Goal: Entertainment & Leisure: Consume media (video, audio)

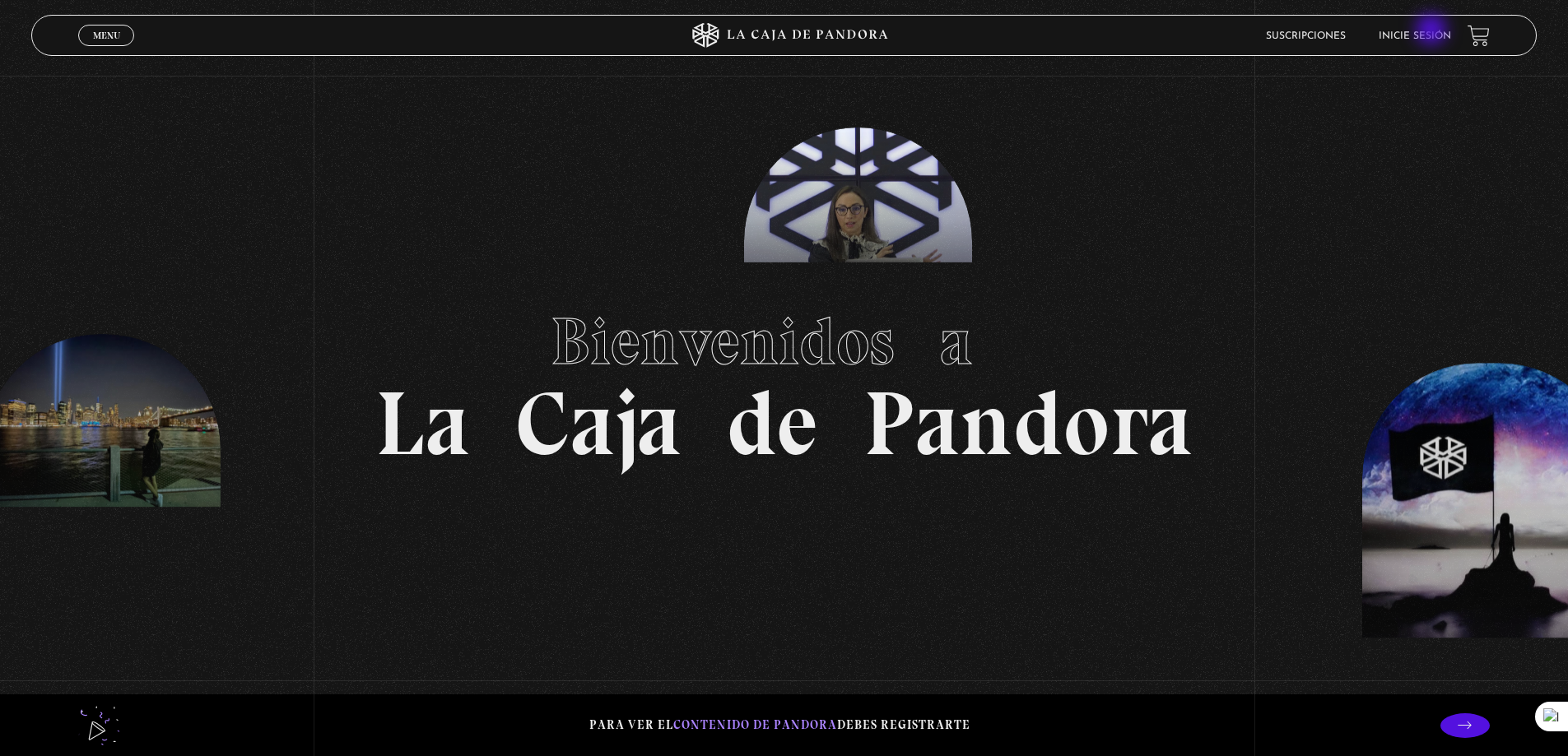
click at [1434, 31] on link "Inicie sesión" at bounding box center [1415, 37] width 72 height 10
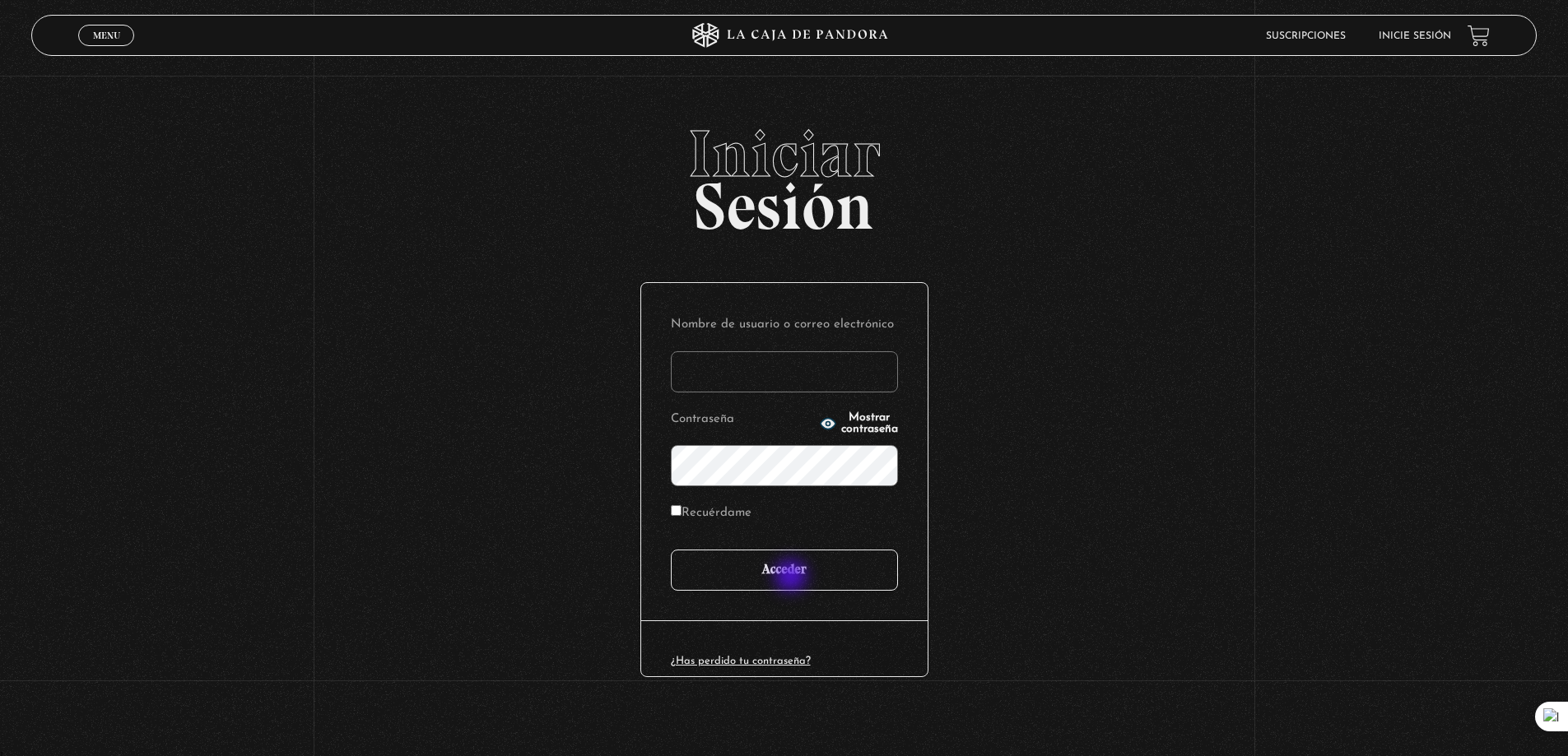
type input "gonzalezuk"
click at [793, 577] on input "Acceder" at bounding box center [784, 570] width 227 height 41
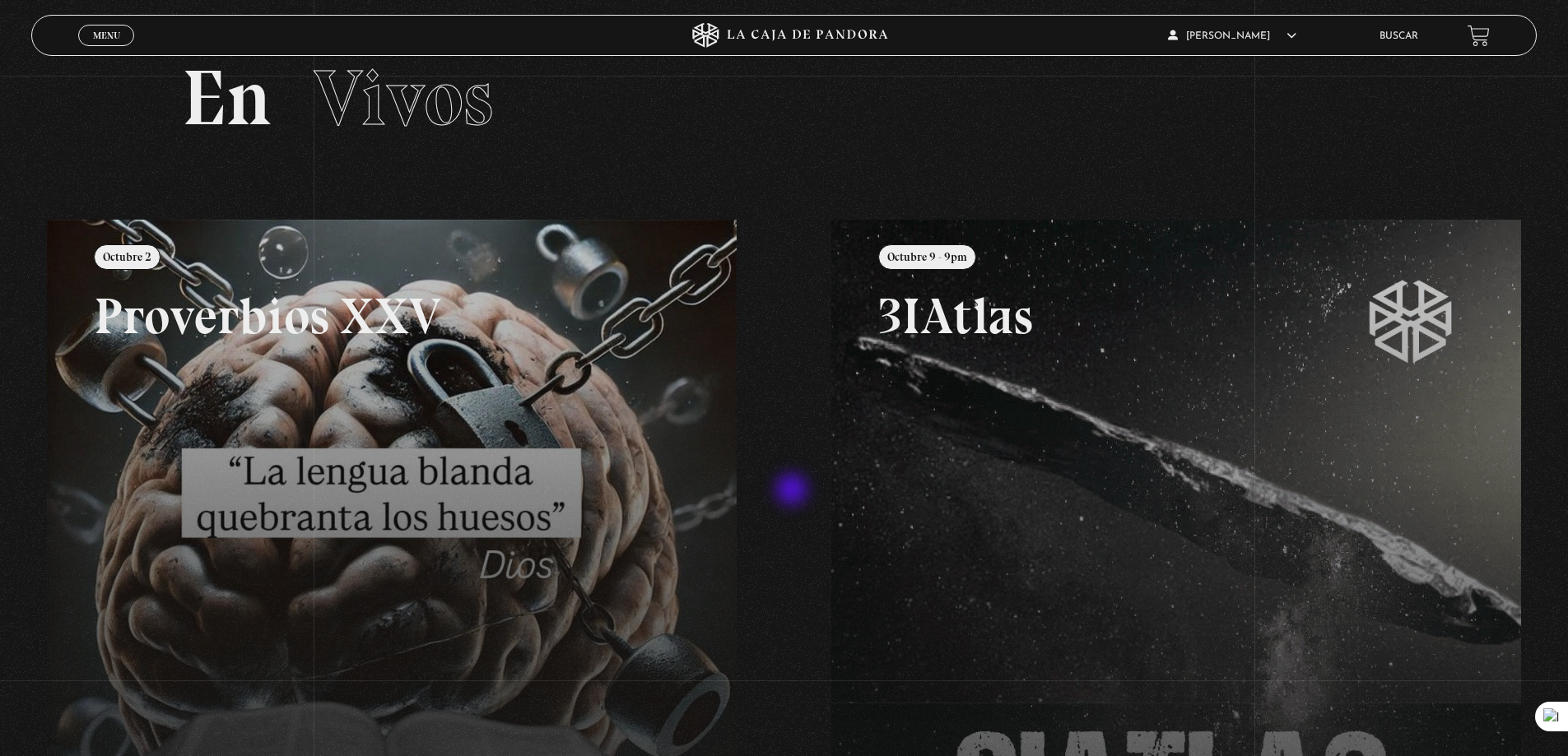
scroll to position [48, 0]
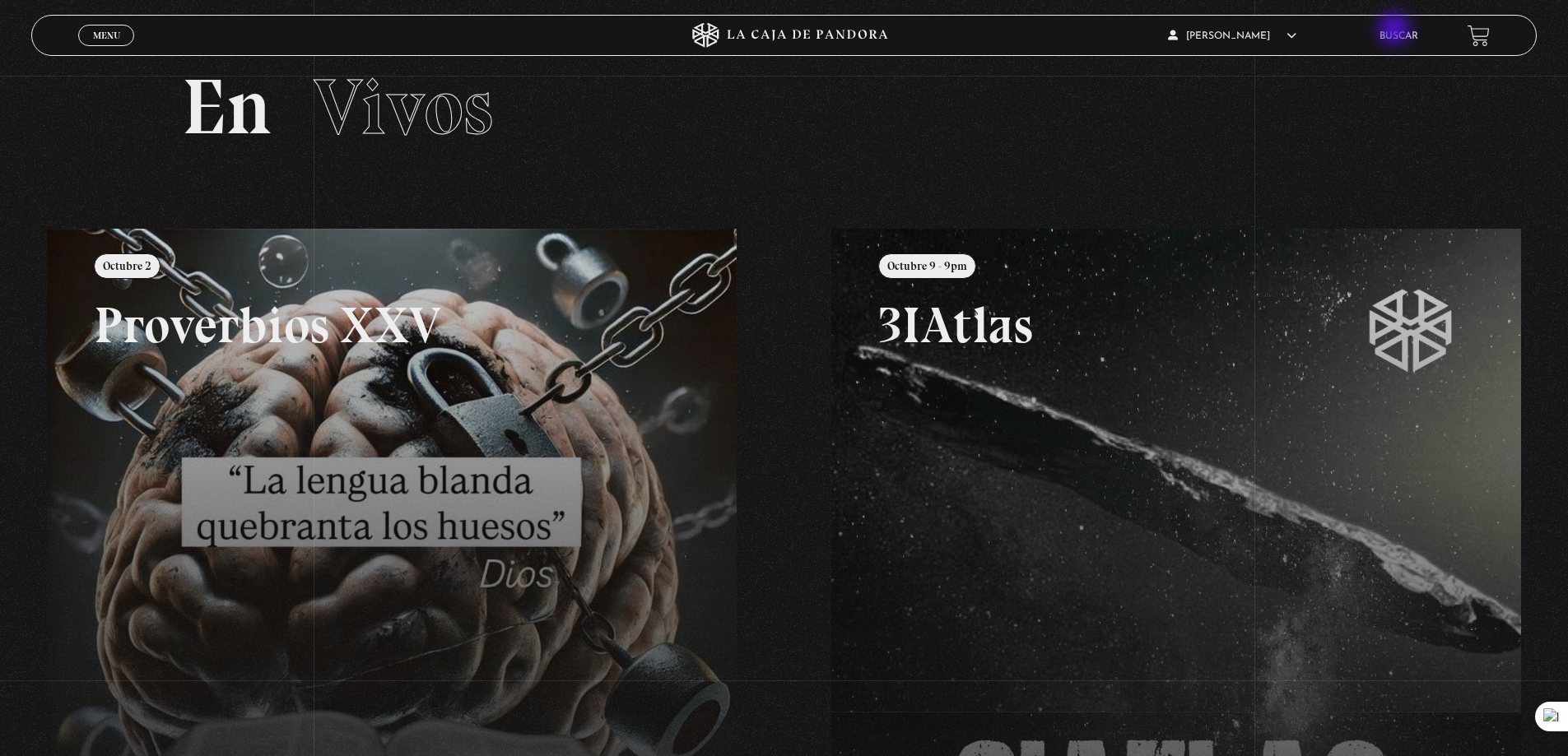
click at [1396, 31] on li "Buscar" at bounding box center [1399, 36] width 38 height 26
click at [123, 41] on link "Menu Cerrar" at bounding box center [106, 35] width 56 height 21
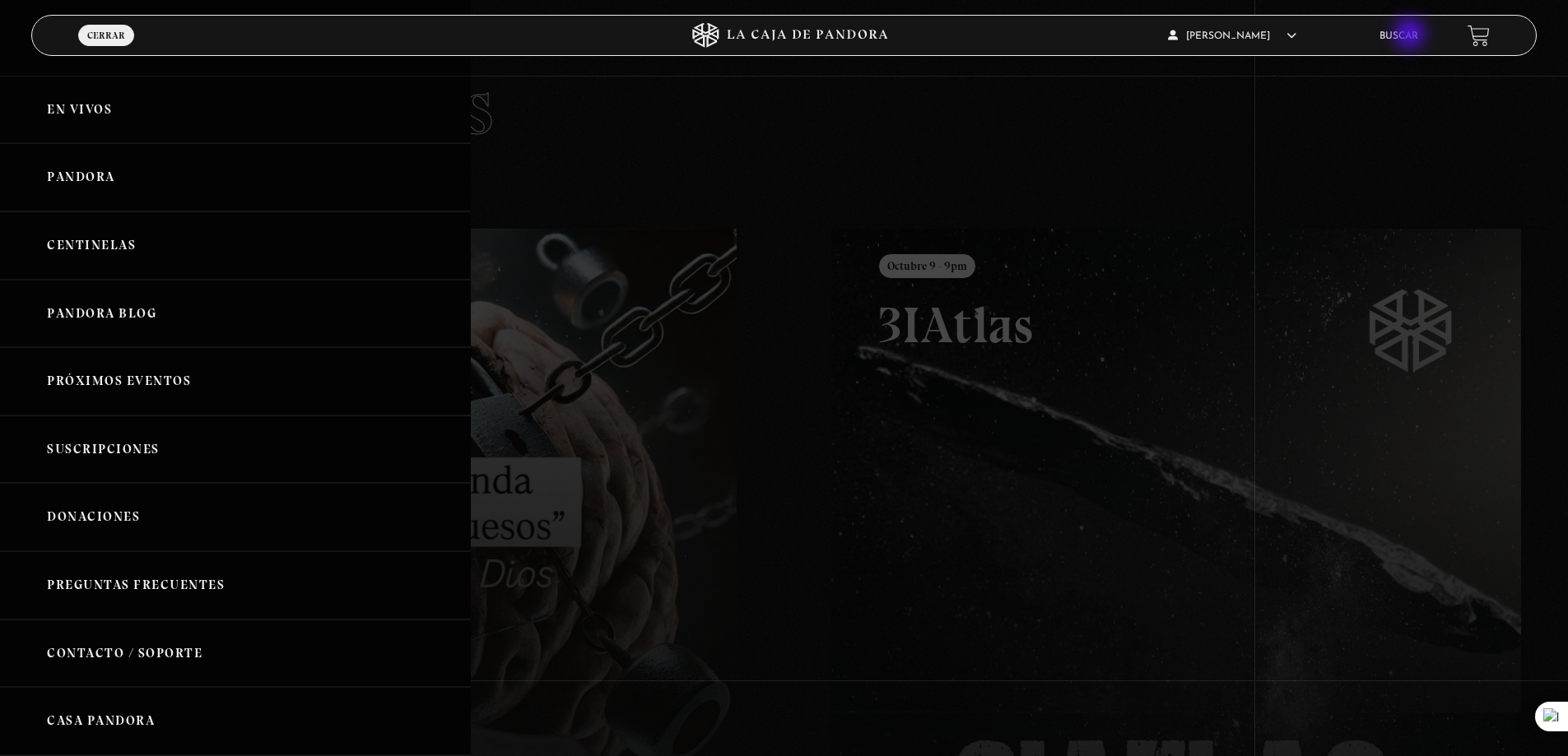
click at [1411, 36] on link "Buscar" at bounding box center [1399, 37] width 38 height 10
click at [1312, 146] on div at bounding box center [784, 378] width 1568 height 756
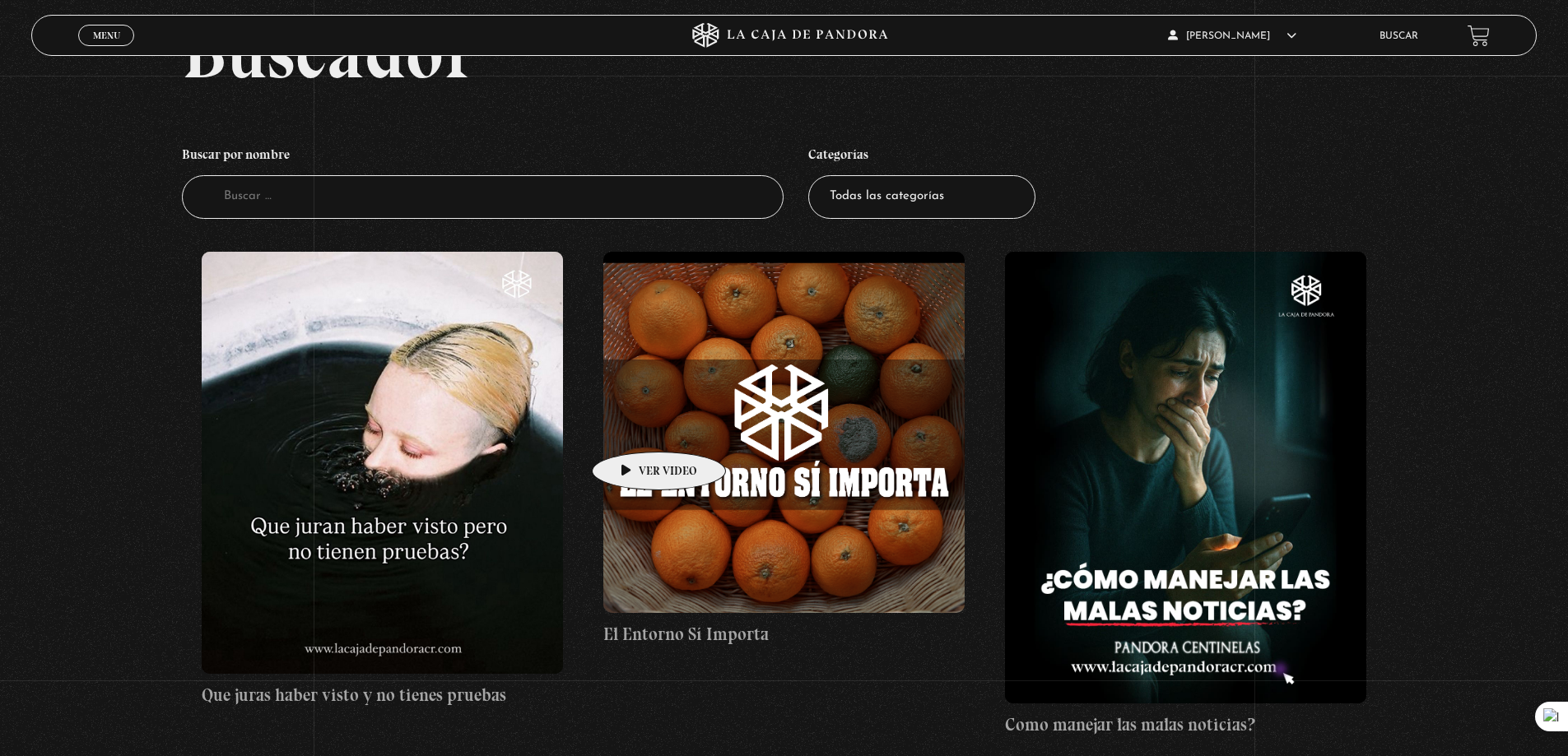
scroll to position [165, 0]
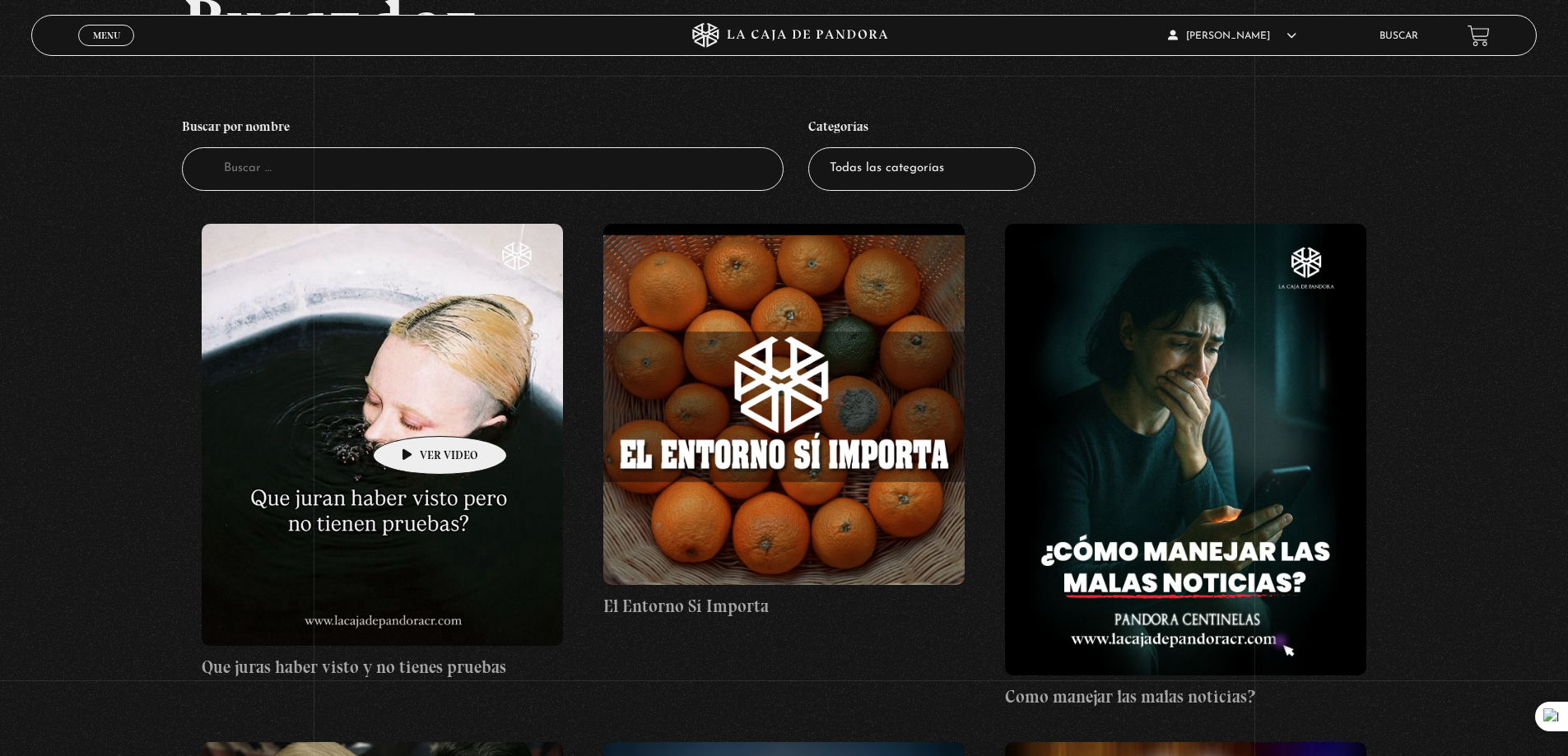
click at [414, 412] on figure at bounding box center [382, 435] width 362 height 422
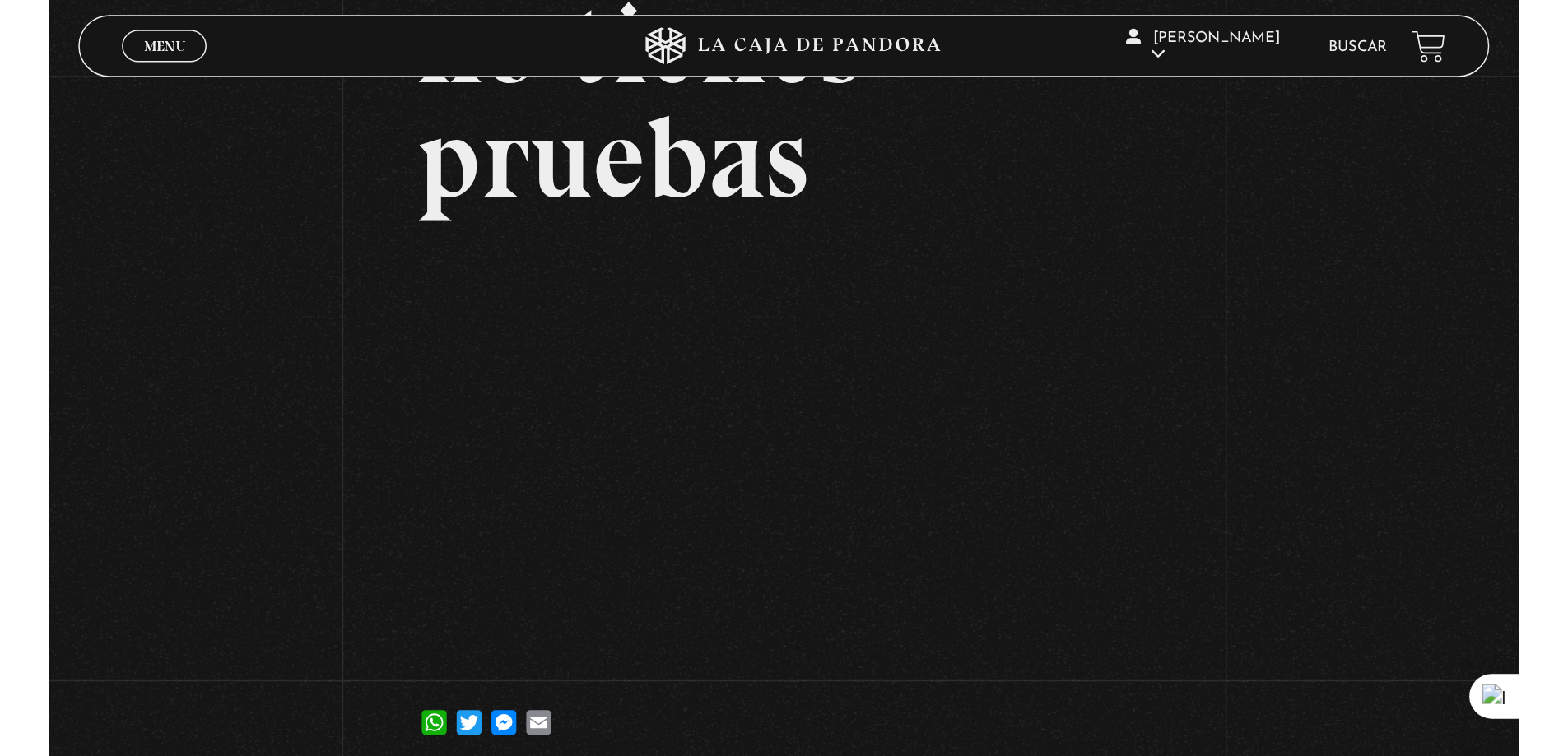
scroll to position [269, 0]
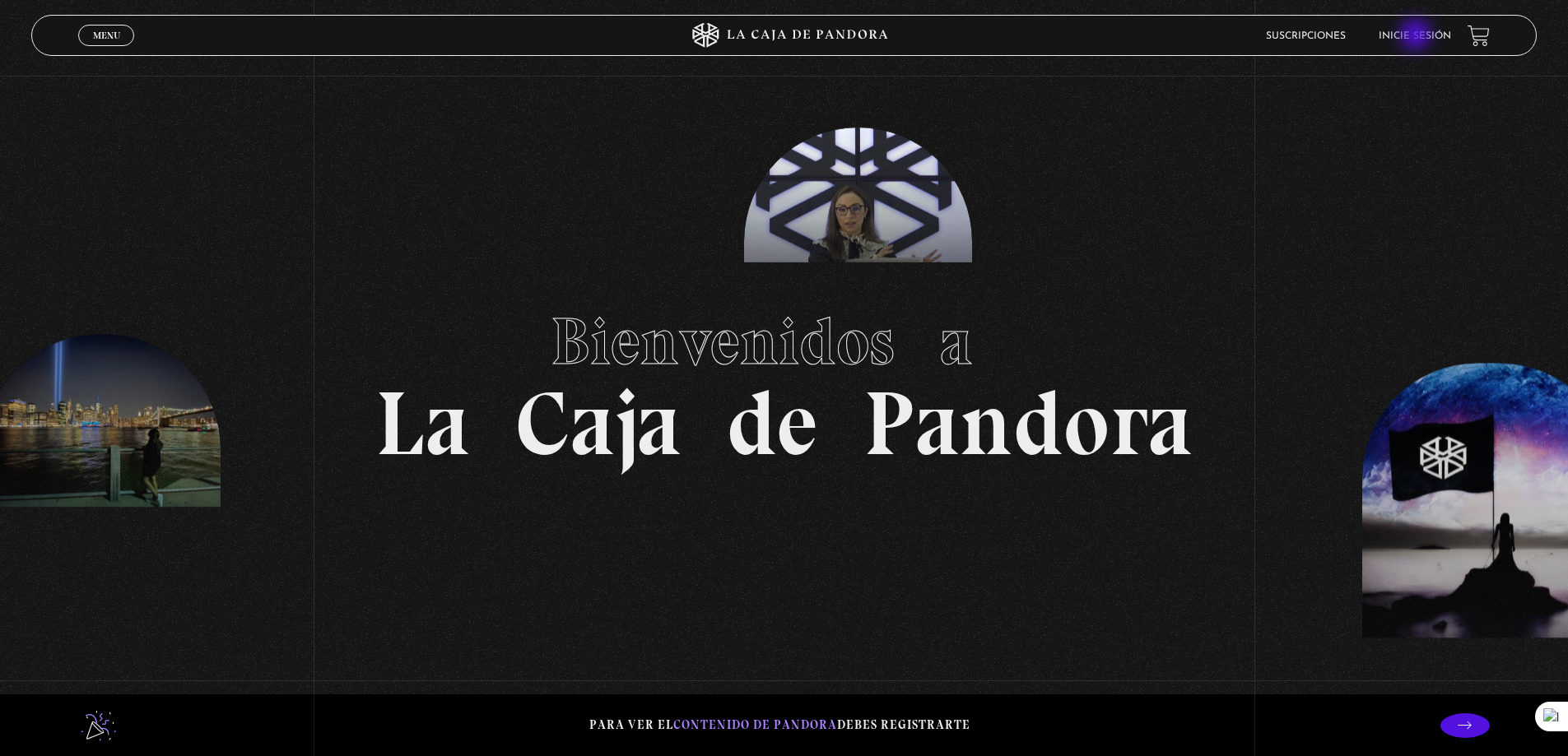
click at [1417, 38] on link "Inicie sesión" at bounding box center [1415, 37] width 72 height 10
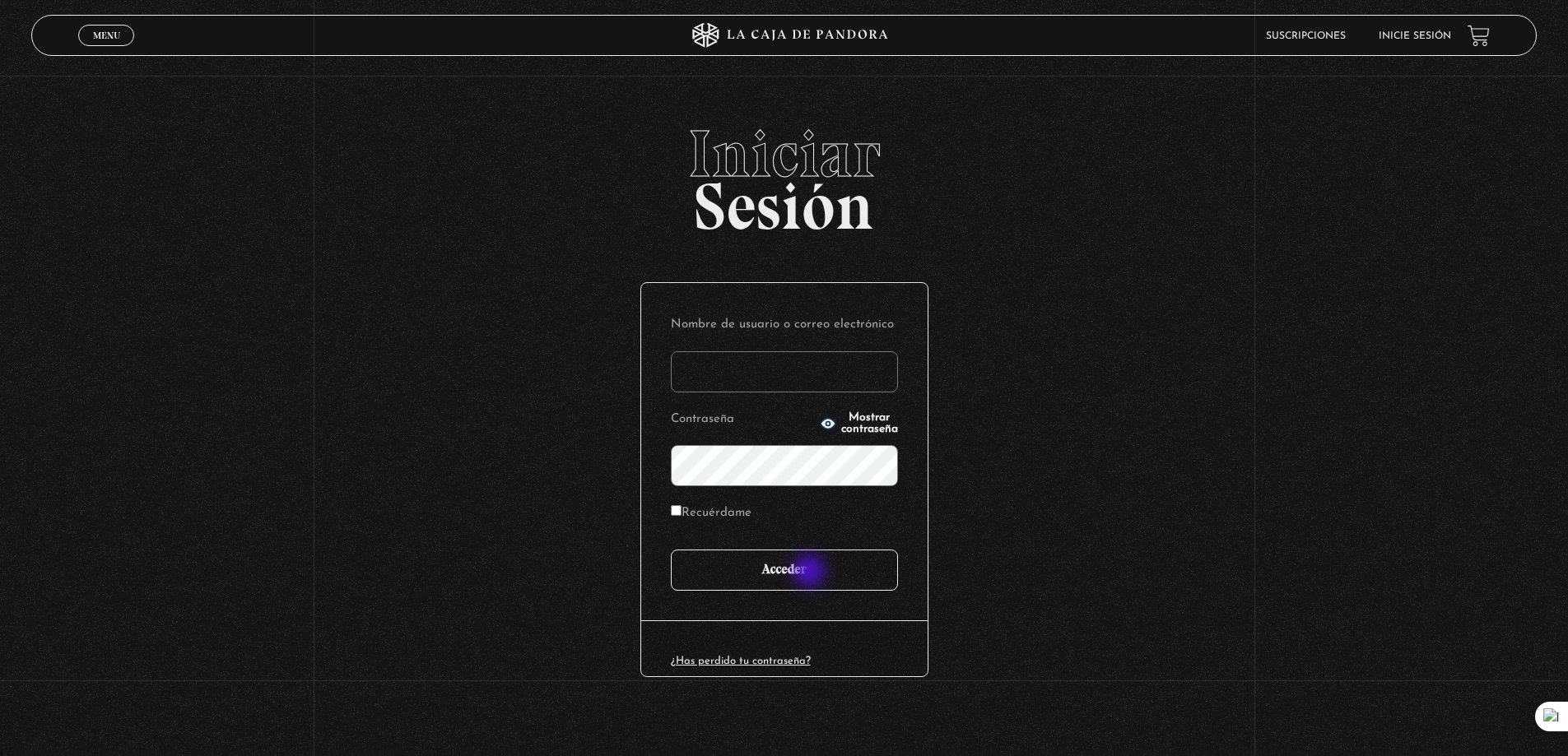
type input "gonzalezuk"
click at [811, 572] on input "Acceder" at bounding box center [784, 570] width 227 height 41
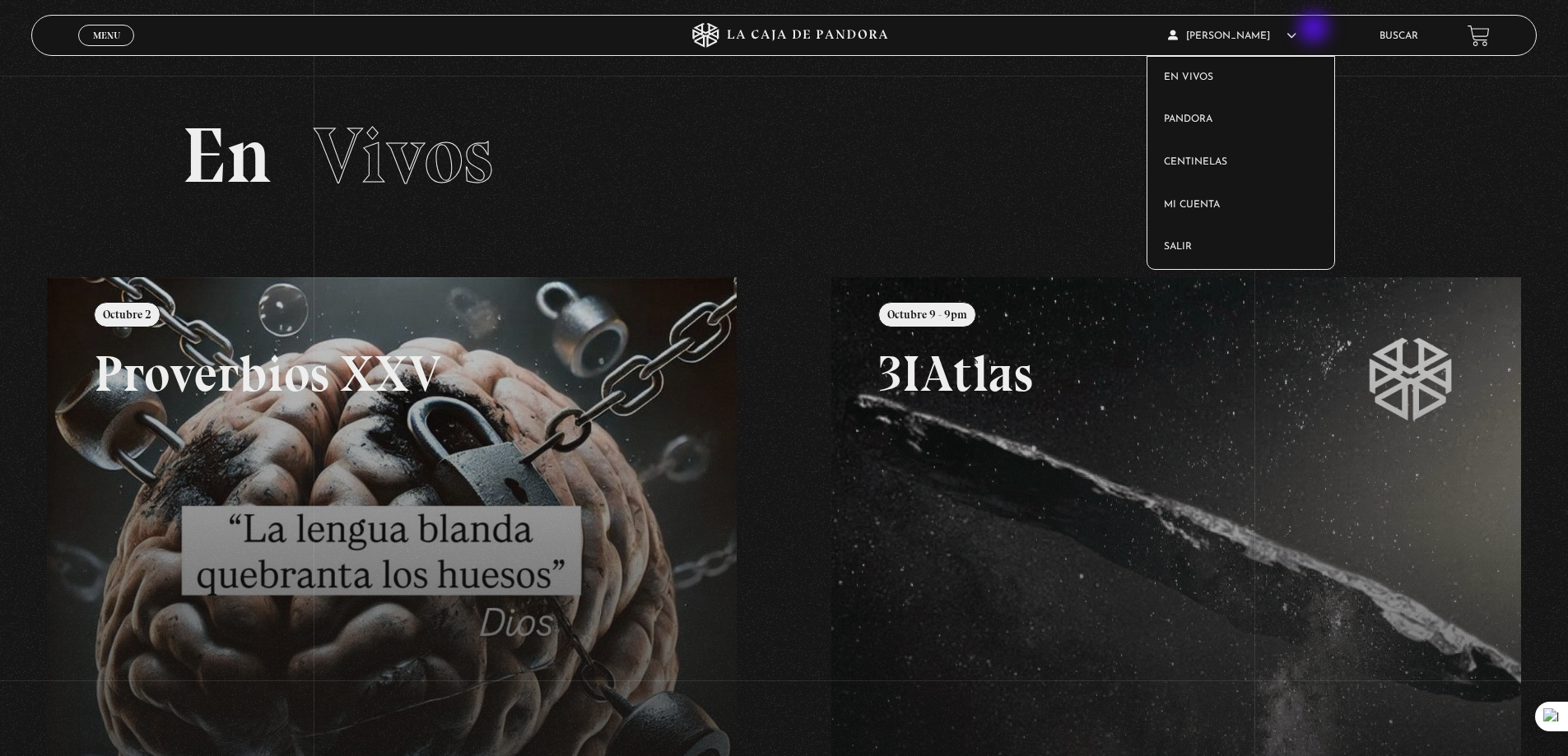
click at [1297, 31] on icon at bounding box center [1291, 36] width 10 height 10
click at [1234, 73] on link "En vivos" at bounding box center [1241, 78] width 187 height 43
click at [1418, 39] on link "Buscar" at bounding box center [1399, 37] width 38 height 10
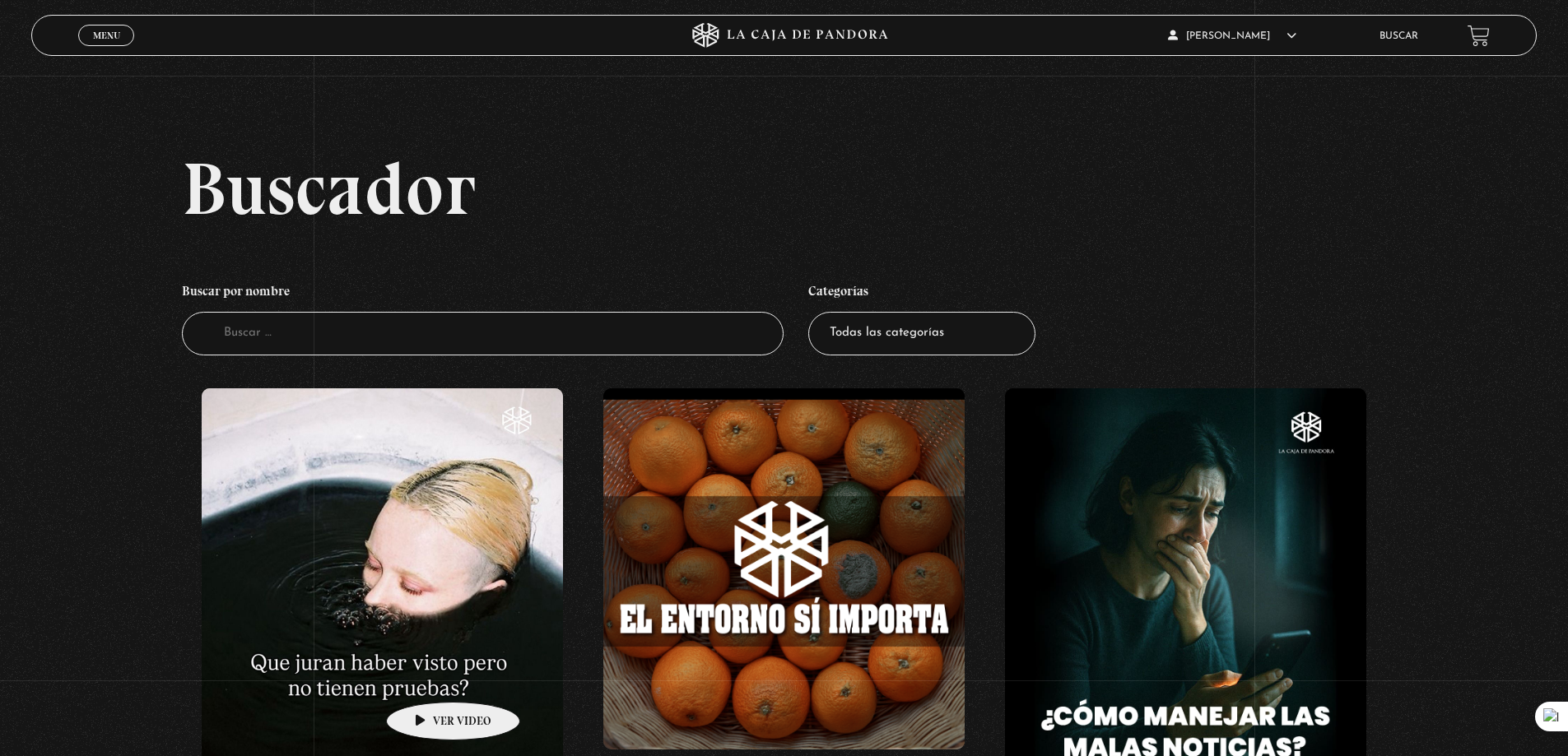
click at [427, 677] on figure at bounding box center [382, 600] width 362 height 422
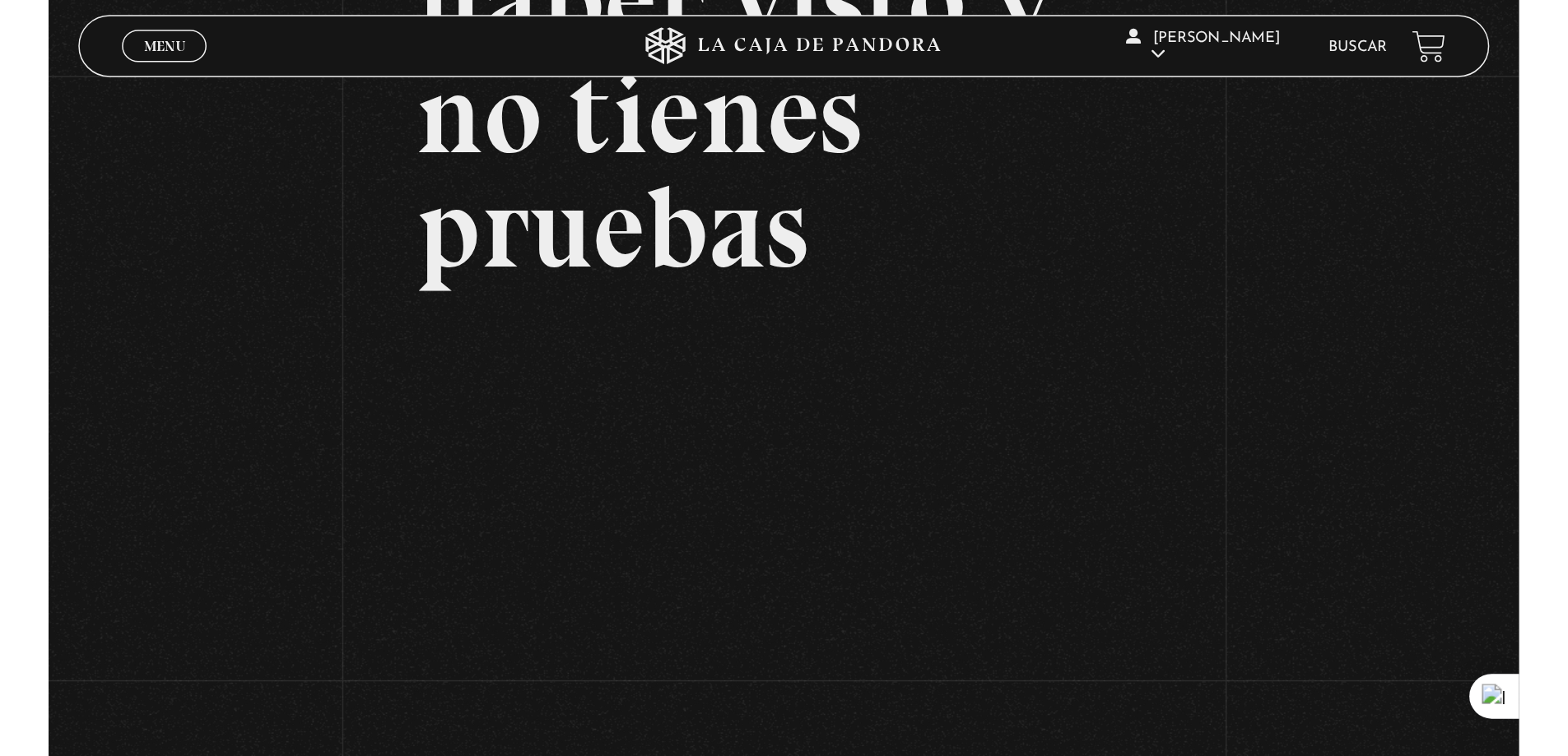
scroll to position [329, 0]
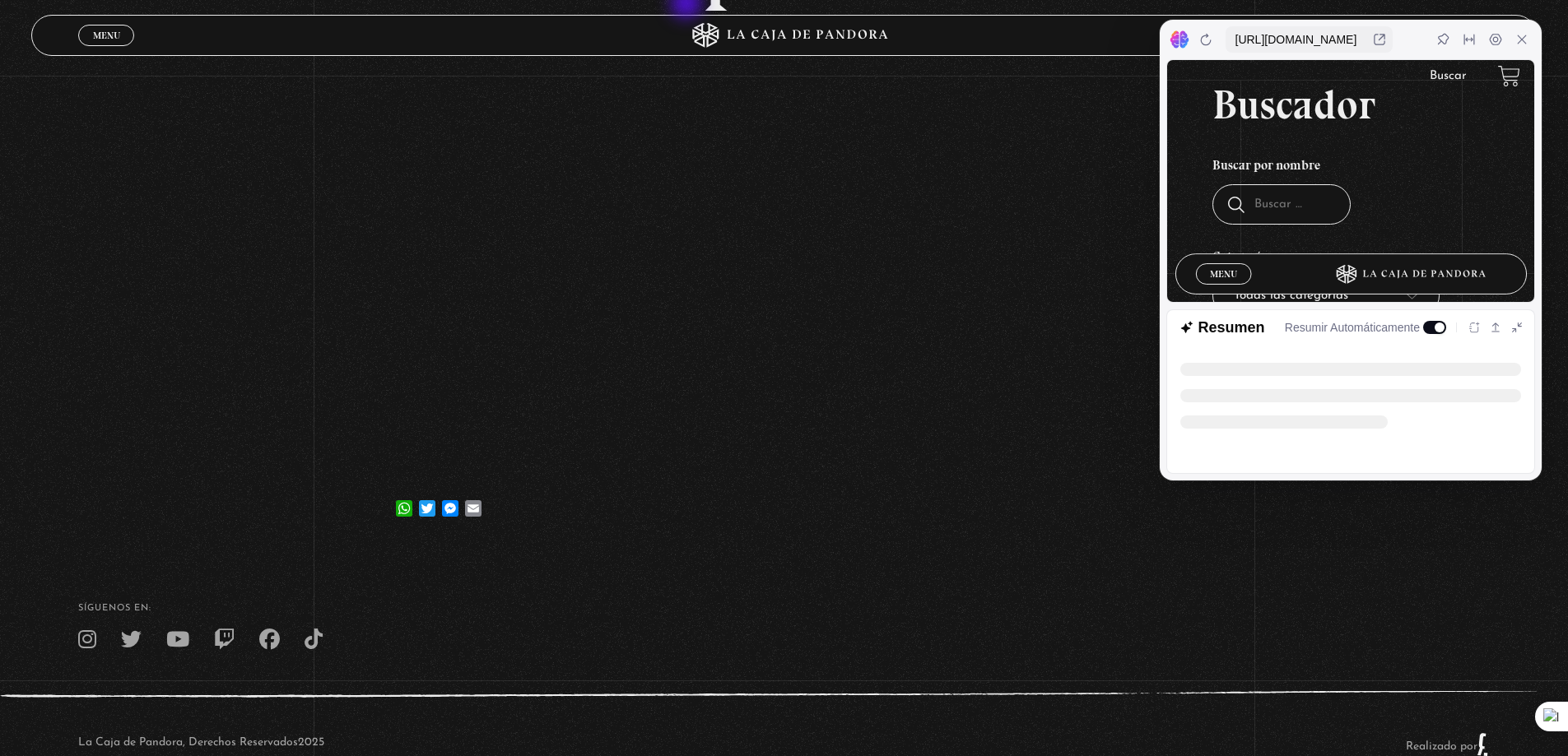
click at [1525, 43] on icon at bounding box center [1521, 39] width 13 height 13
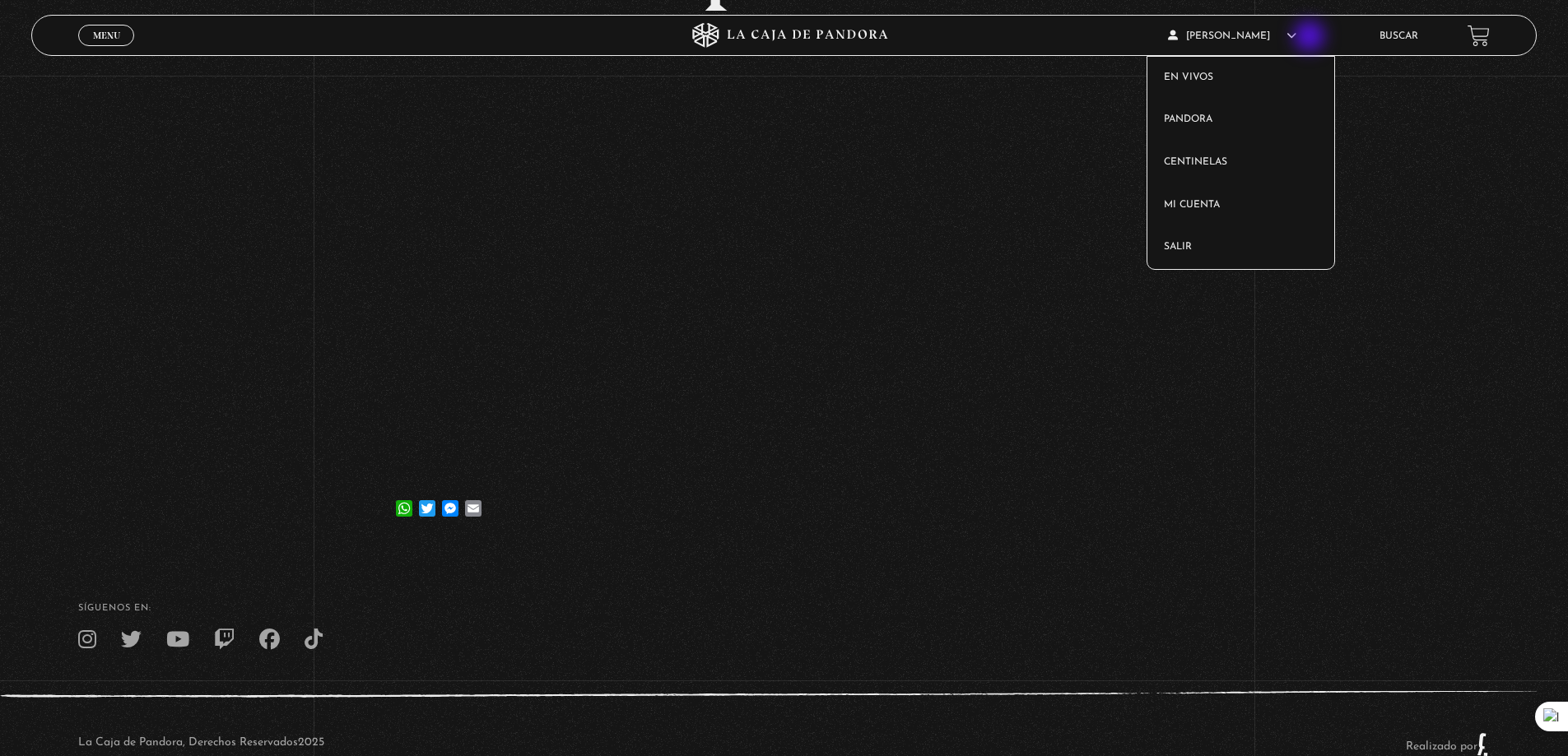
click at [1297, 38] on icon at bounding box center [1291, 36] width 10 height 10
click at [1199, 243] on link "Salir" at bounding box center [1241, 247] width 187 height 43
